Goal: Task Accomplishment & Management: Manage account settings

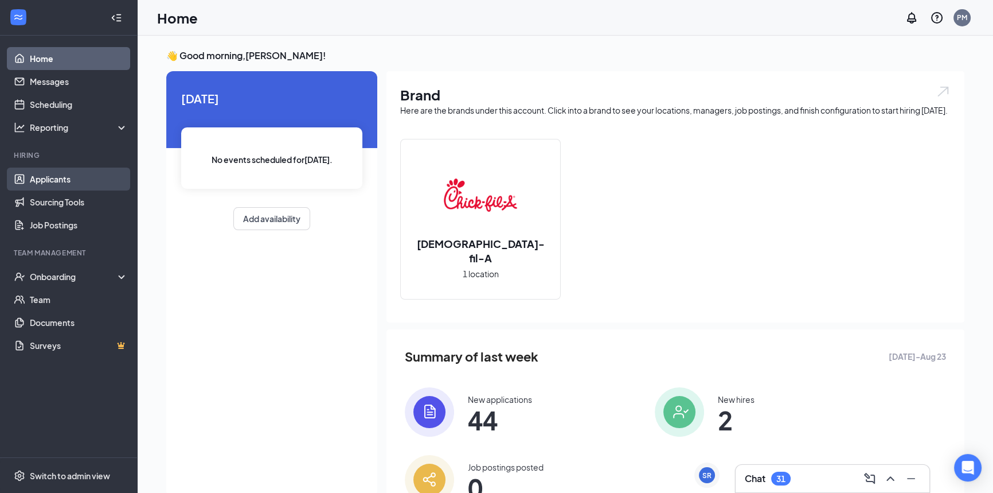
click at [54, 183] on link "Applicants" at bounding box center [79, 178] width 98 height 23
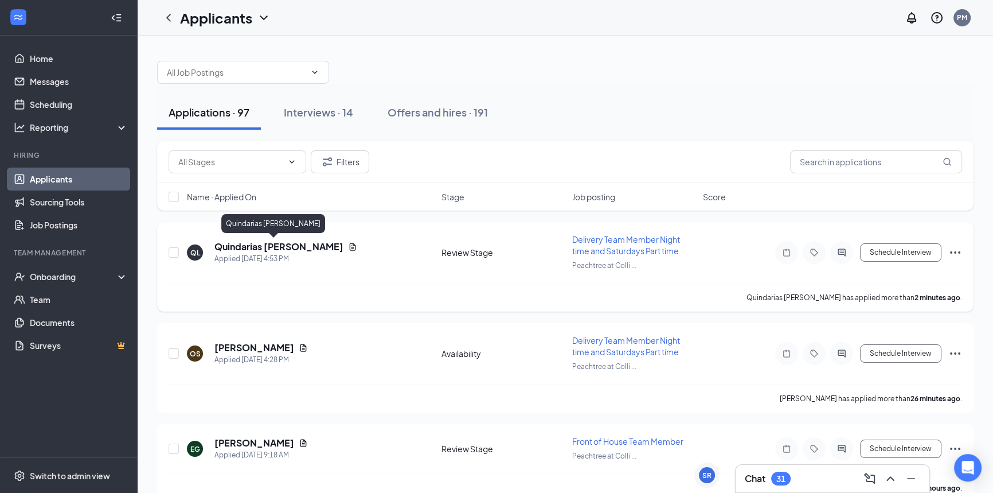
click at [264, 245] on h5 "Quindarias [PERSON_NAME]" at bounding box center [278, 246] width 129 height 13
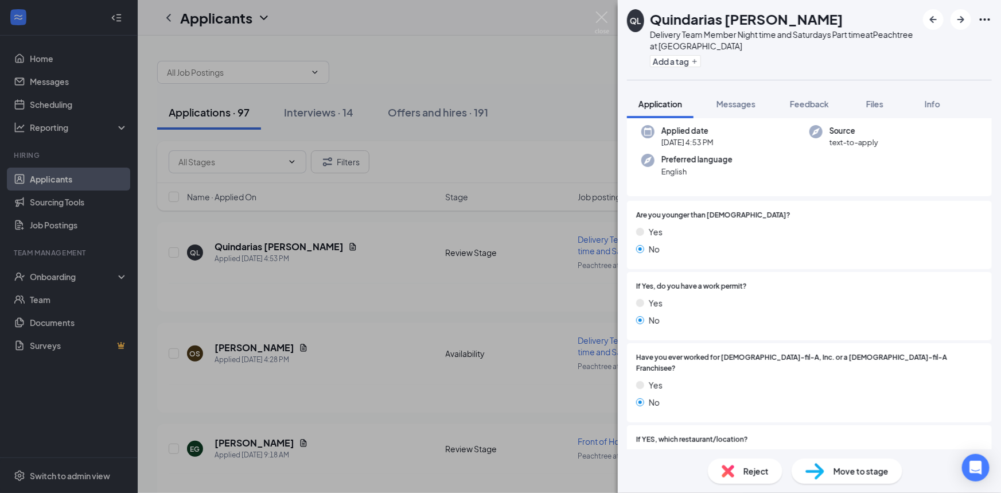
scroll to position [365, 0]
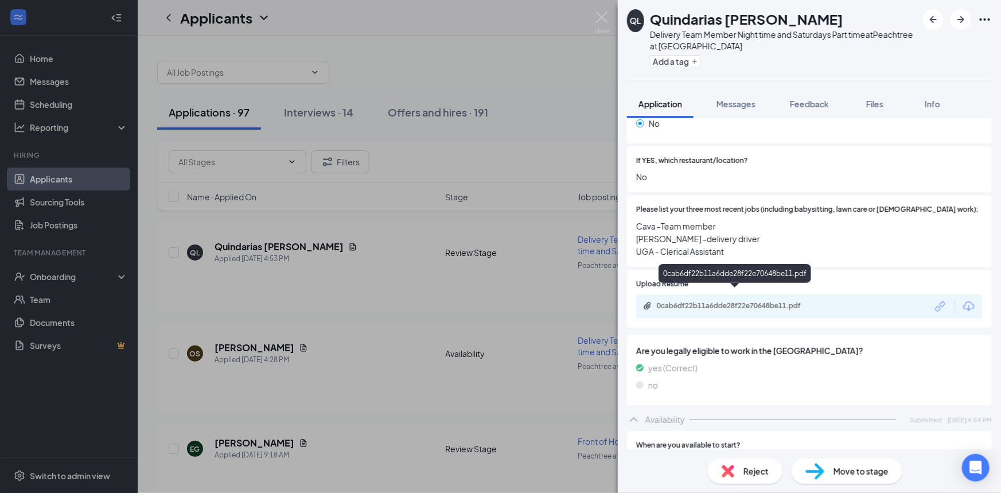
click at [732, 301] on div "0cab6df22b11a6dde28f22e70648be11.pdf" at bounding box center [737, 305] width 161 height 9
click at [836, 467] on span "Move to stage" at bounding box center [860, 470] width 55 height 13
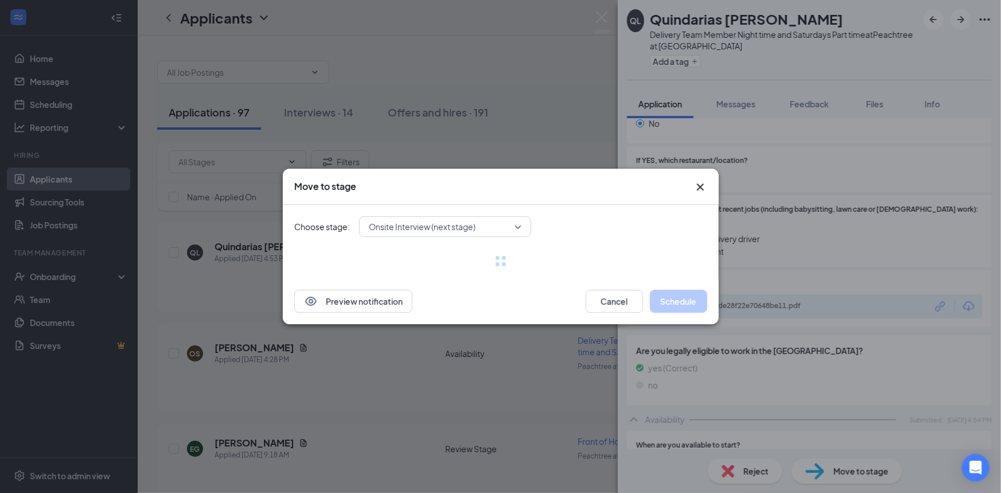
click at [638, 385] on div "Move to stage Choose stage: Onsite Interview (next stage) Preview notification …" at bounding box center [500, 246] width 1001 height 493
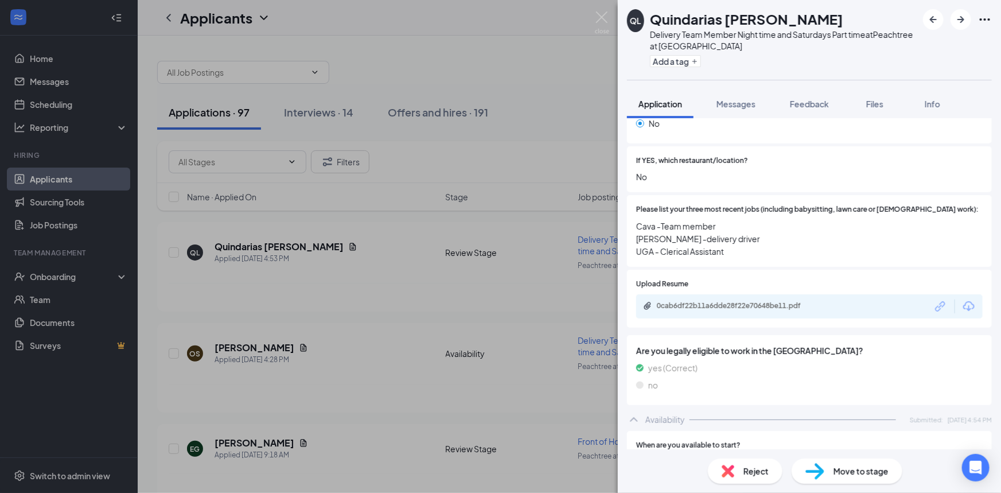
click at [548, 376] on div "QL Quindarias [PERSON_NAME] Delivery Team Member Night time and Saturdays Part …" at bounding box center [500, 246] width 1001 height 493
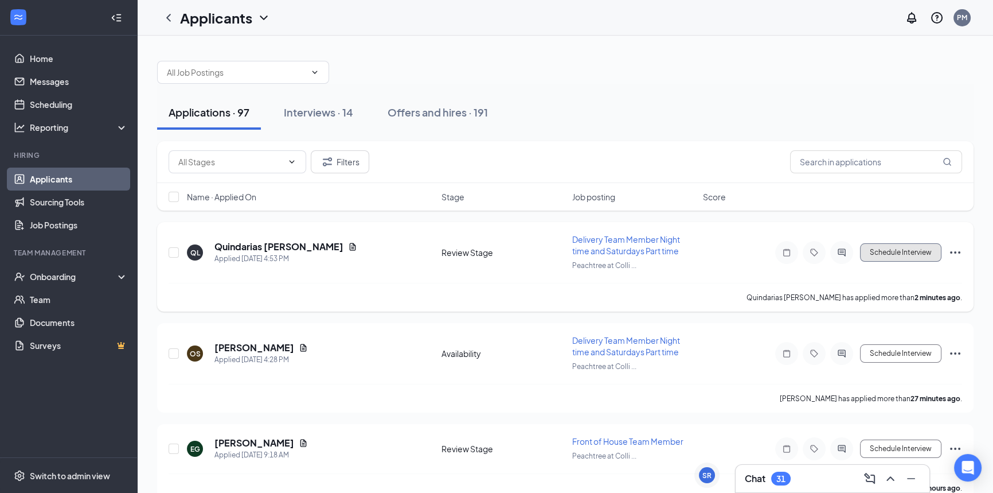
click at [902, 248] on button "Schedule Interview" at bounding box center [900, 252] width 81 height 18
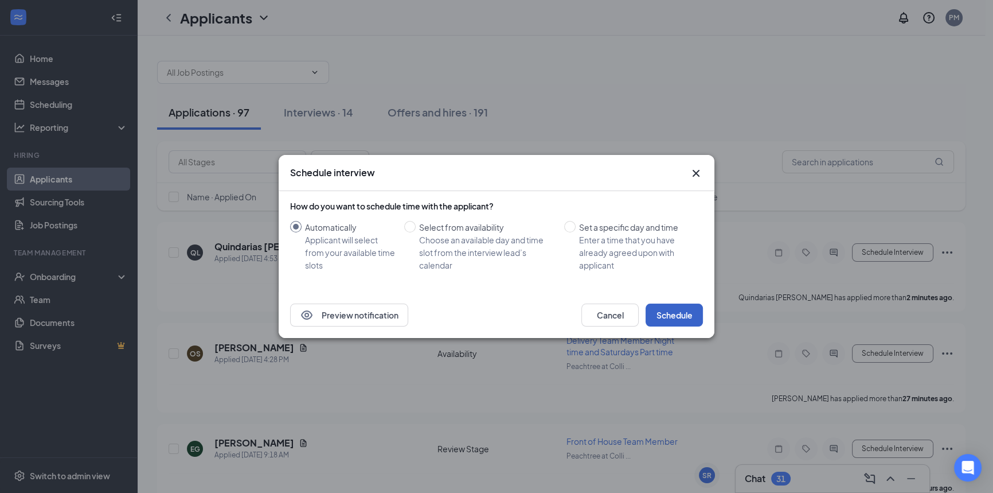
click at [674, 313] on button "Schedule" at bounding box center [674, 314] width 57 height 23
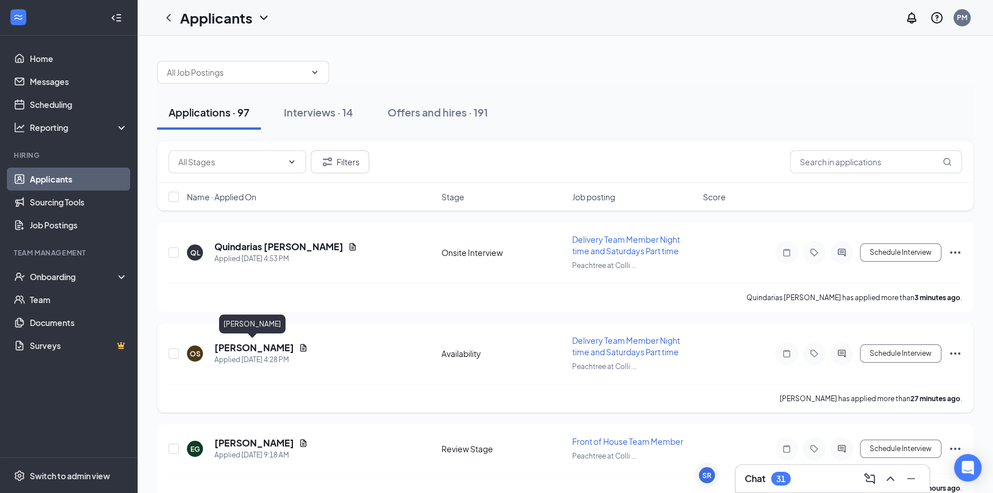
click at [268, 345] on h5 "[PERSON_NAME]" at bounding box center [254, 347] width 80 height 13
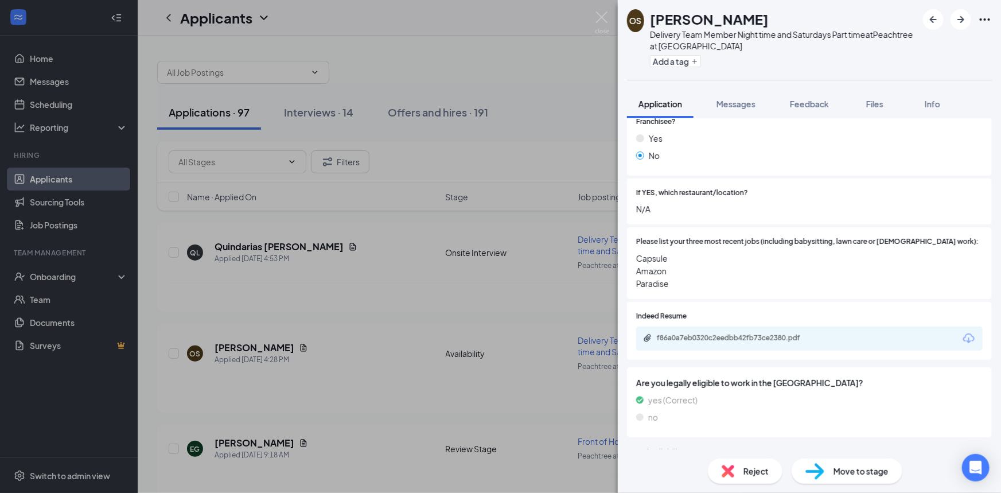
scroll to position [335, 0]
click at [760, 330] on div "f86a0a7eb0320c2eedbb42fb73ce2380.pdf" at bounding box center [809, 336] width 346 height 24
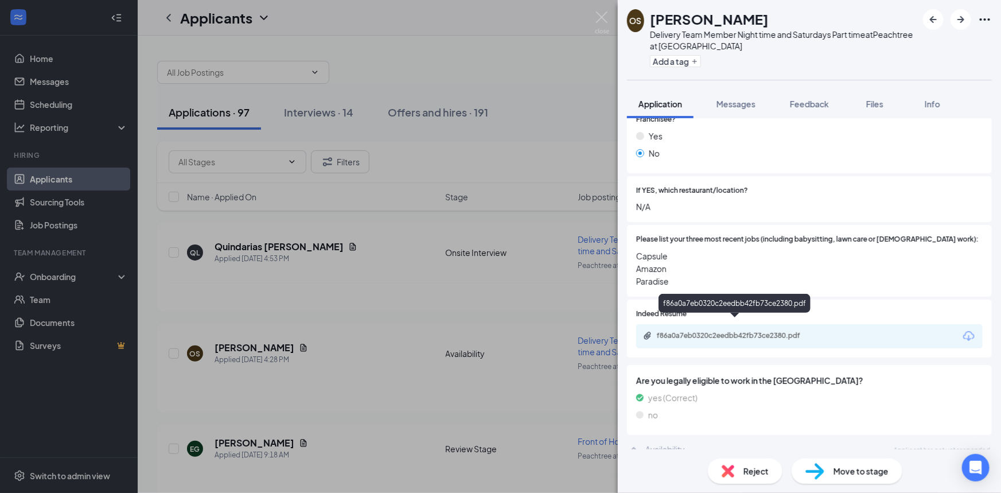
click at [764, 331] on div "f86a0a7eb0320c2eedbb42fb73ce2380.pdf" at bounding box center [737, 335] width 161 height 9
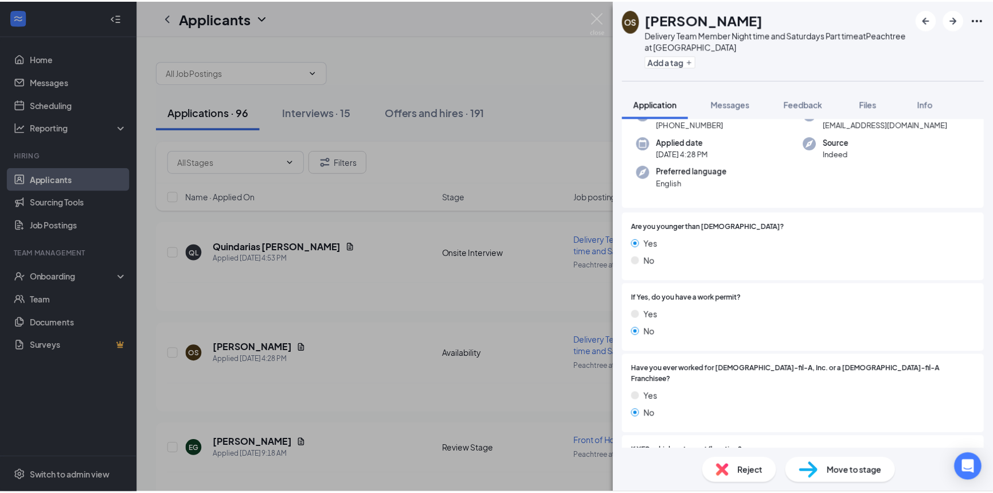
scroll to position [0, 0]
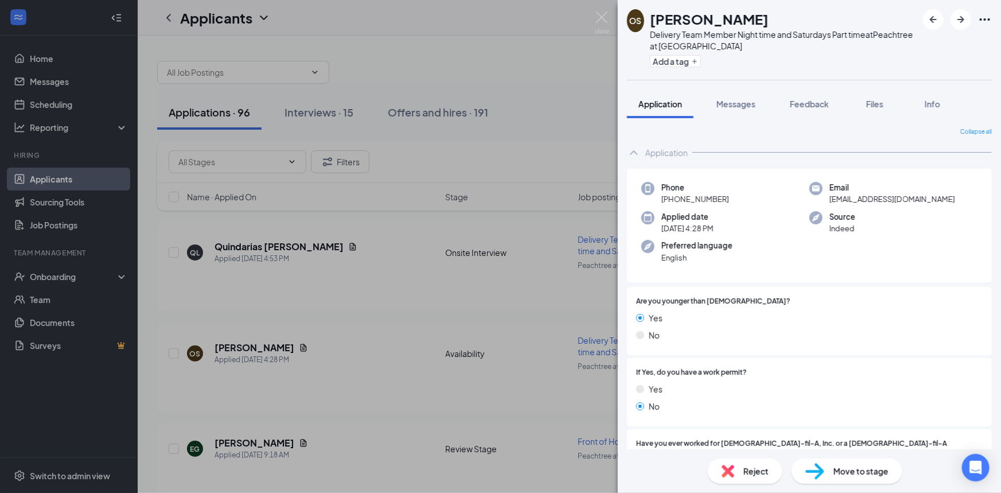
click at [556, 134] on div "OS [PERSON_NAME] Delivery Team Member Night time and Saturdays Part time at Pea…" at bounding box center [500, 246] width 1001 height 493
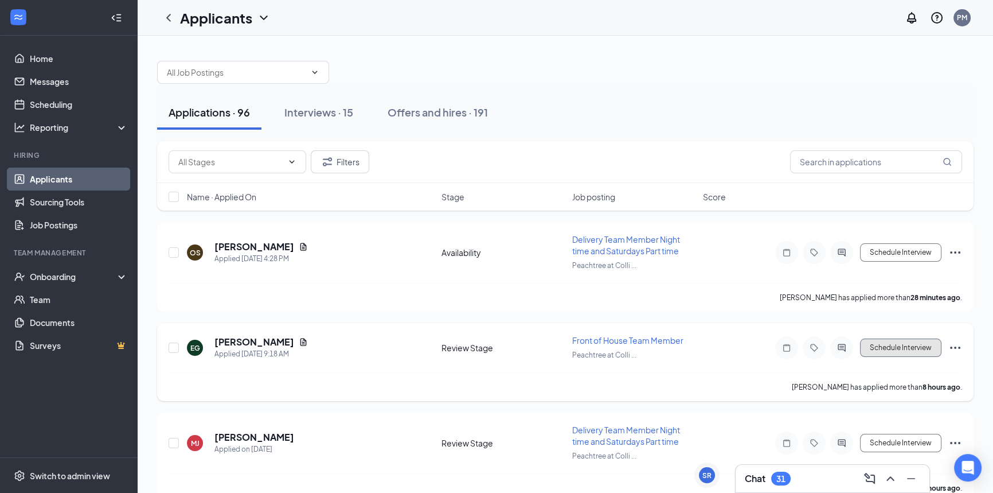
click at [889, 345] on button "Schedule Interview" at bounding box center [900, 347] width 81 height 18
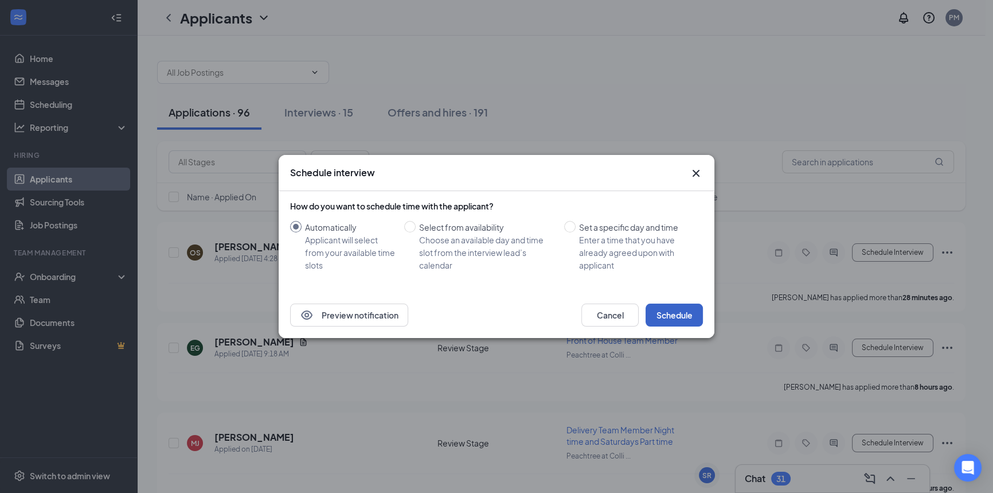
click at [689, 311] on button "Schedule" at bounding box center [674, 314] width 57 height 23
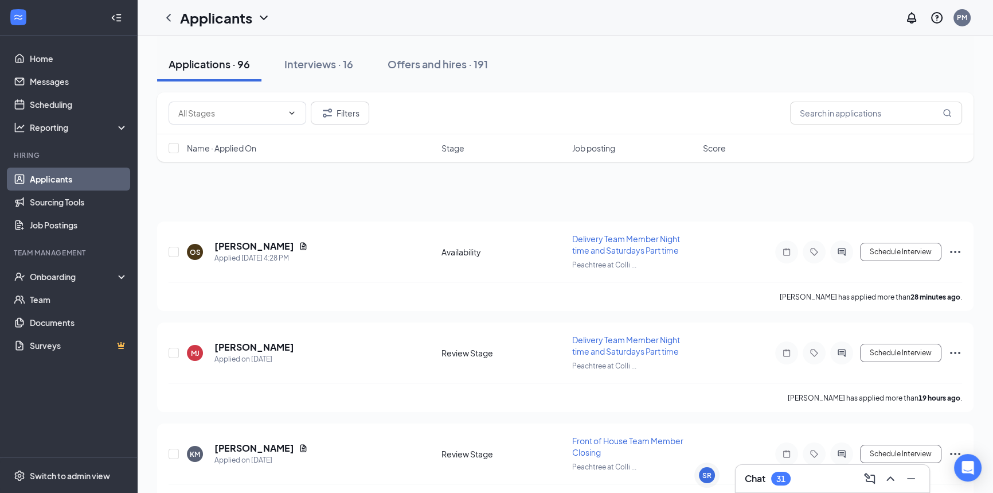
scroll to position [430, 0]
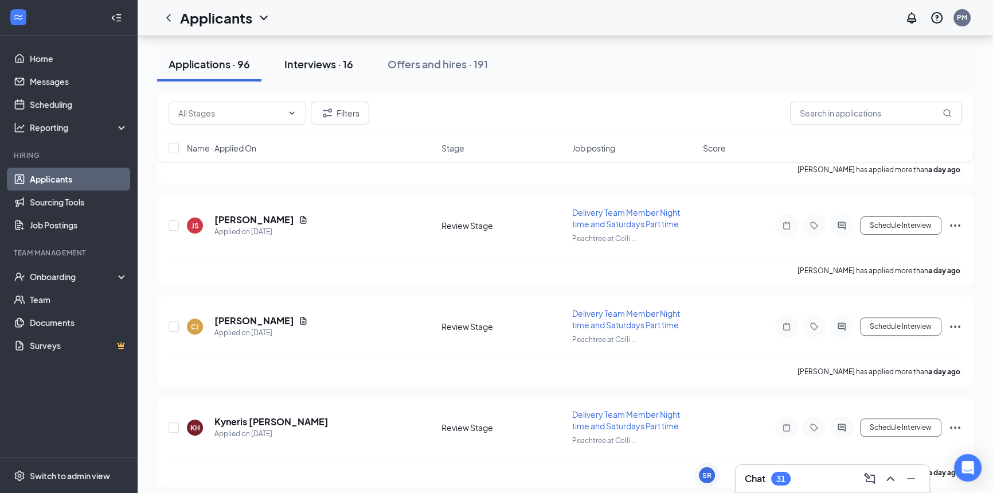
click at [326, 64] on div "Interviews · 16" at bounding box center [318, 64] width 69 height 14
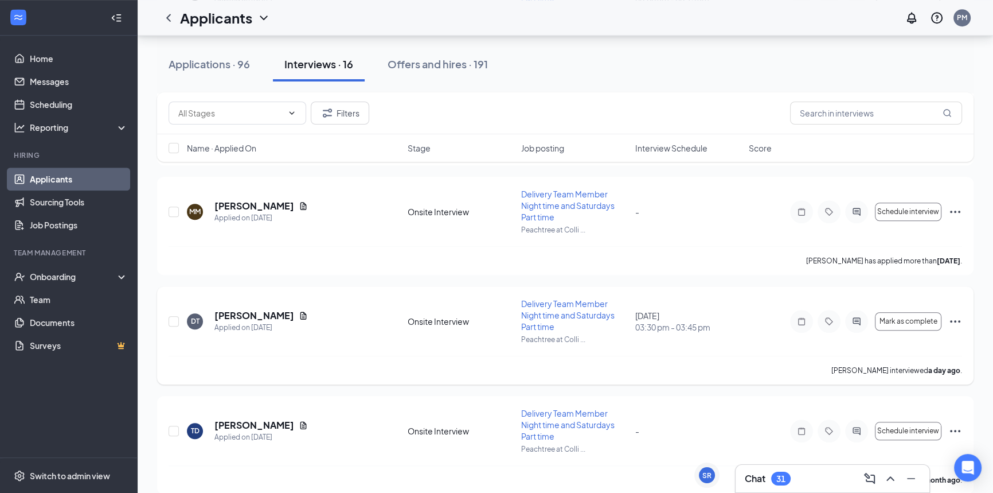
scroll to position [1198, 0]
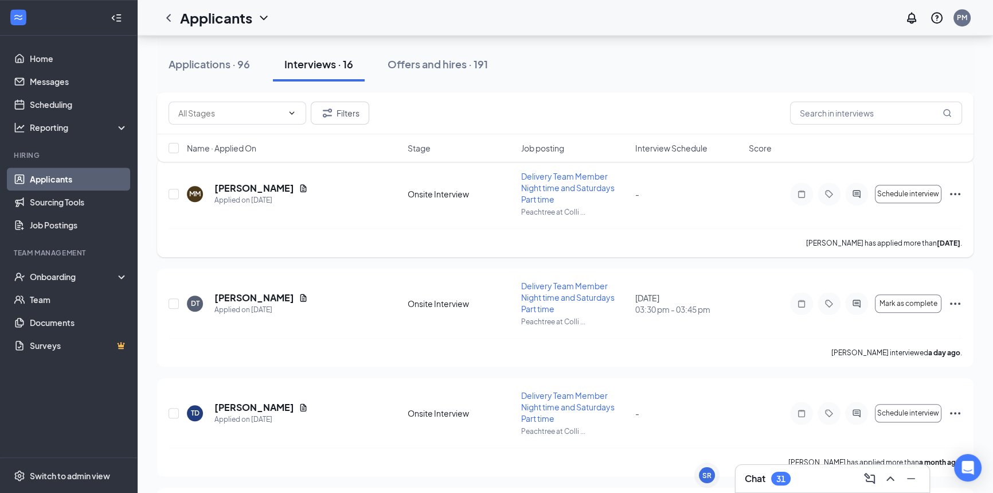
click at [958, 194] on icon "Ellipses" at bounding box center [955, 194] width 14 height 14
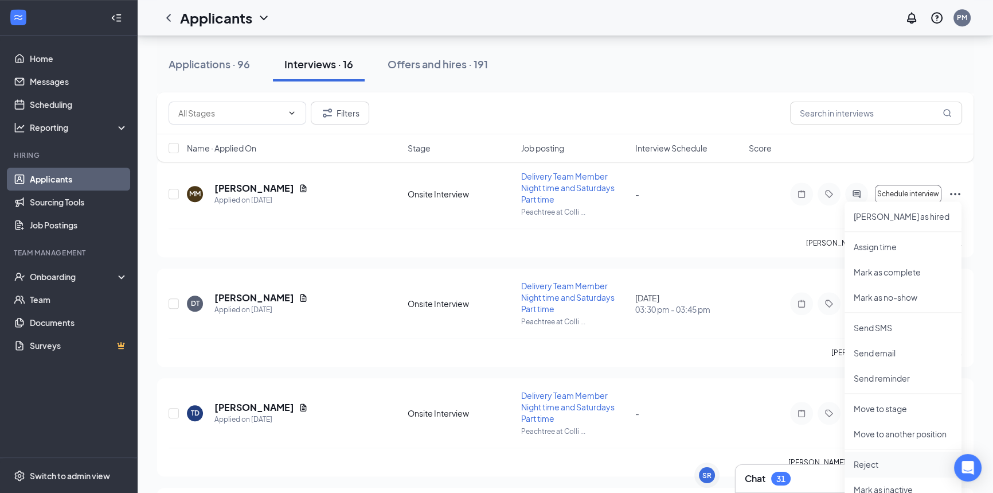
click at [908, 464] on p "Reject" at bounding box center [903, 463] width 99 height 11
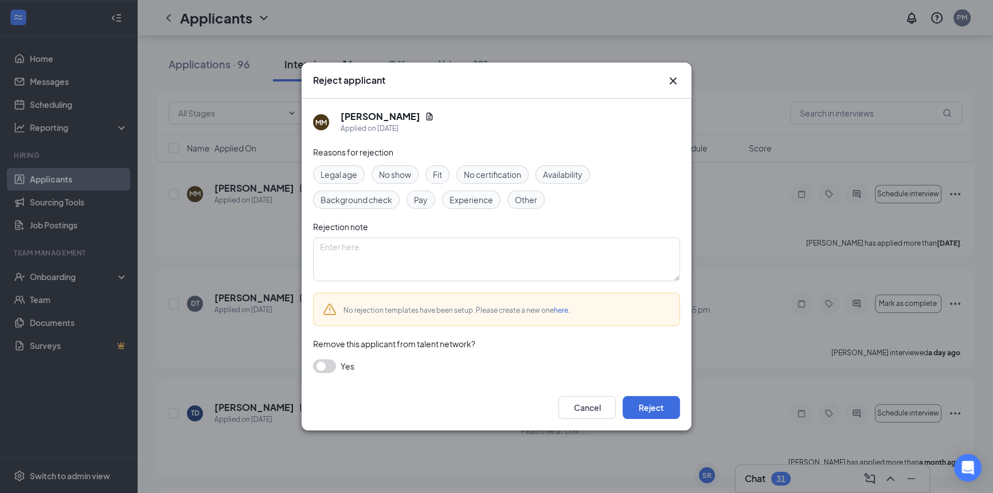
click at [386, 172] on span "No show" at bounding box center [395, 174] width 32 height 13
click at [643, 401] on button "Reject" at bounding box center [651, 407] width 57 height 23
